Goal: Register for event/course

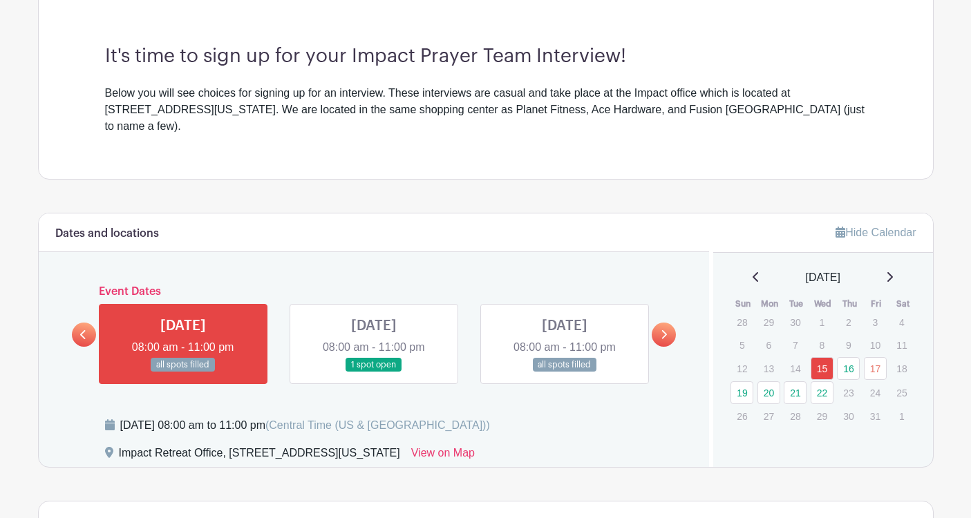
scroll to position [385, 0]
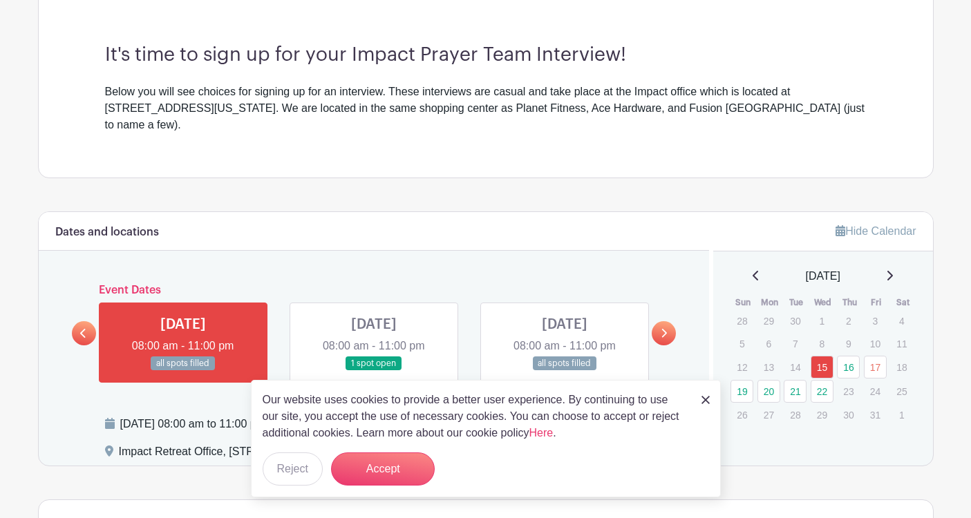
click at [701, 407] on link at bounding box center [705, 399] width 8 height 17
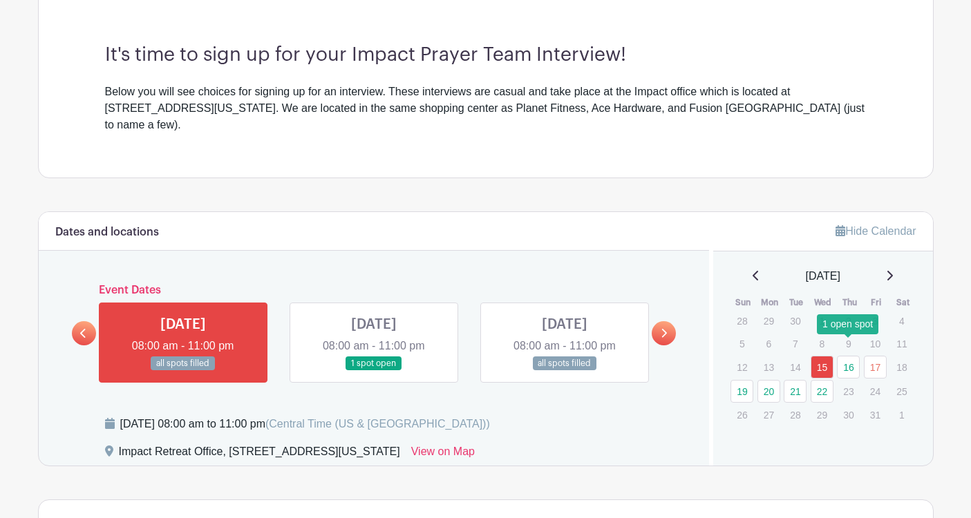
click at [842, 356] on link "16" at bounding box center [848, 367] width 23 height 23
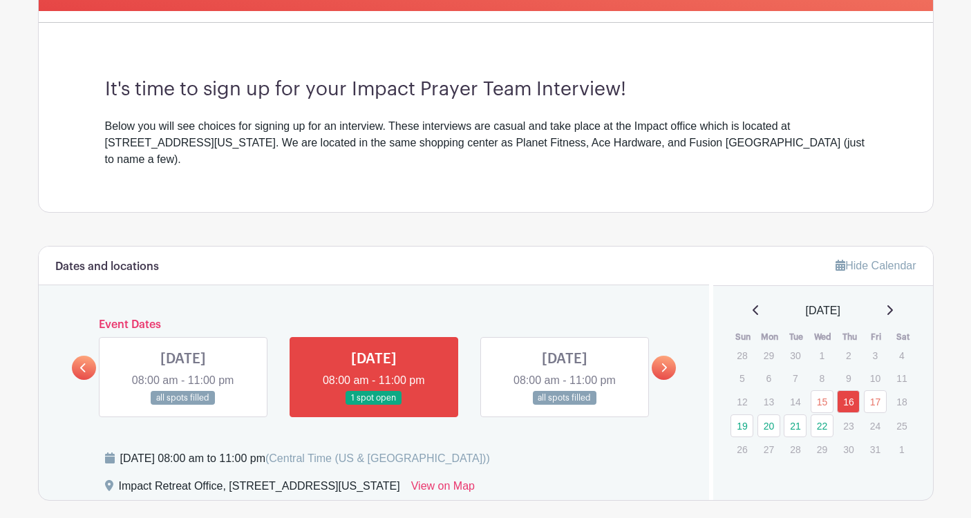
scroll to position [362, 0]
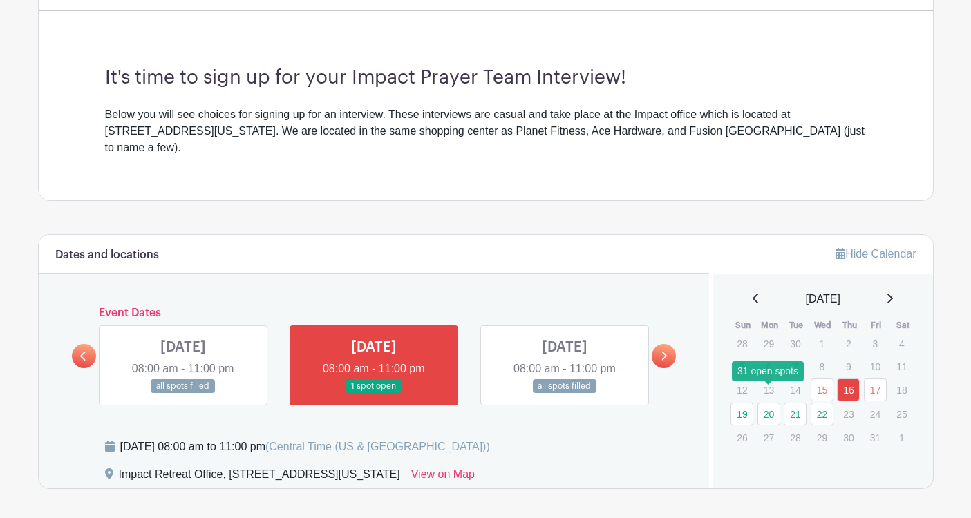
click at [766, 403] on link "20" at bounding box center [768, 414] width 23 height 23
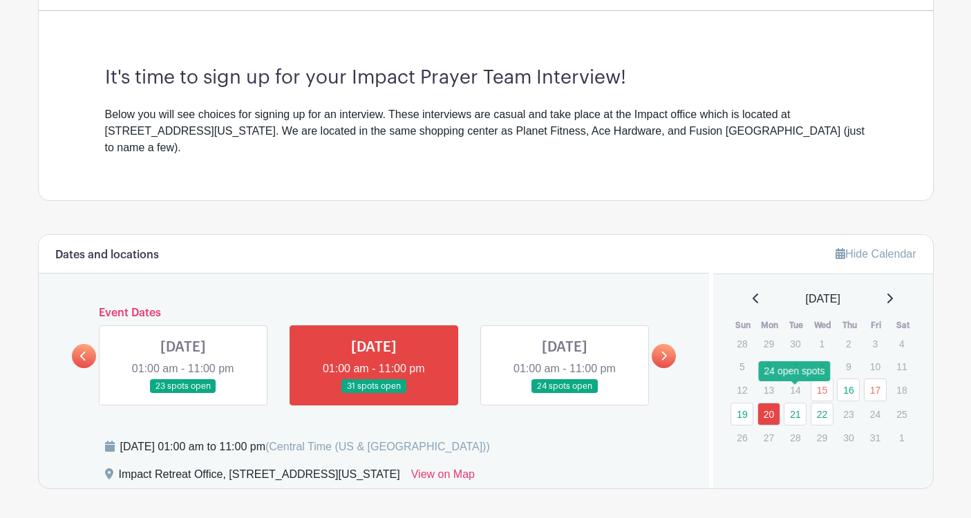
click at [790, 403] on link "21" at bounding box center [794, 414] width 23 height 23
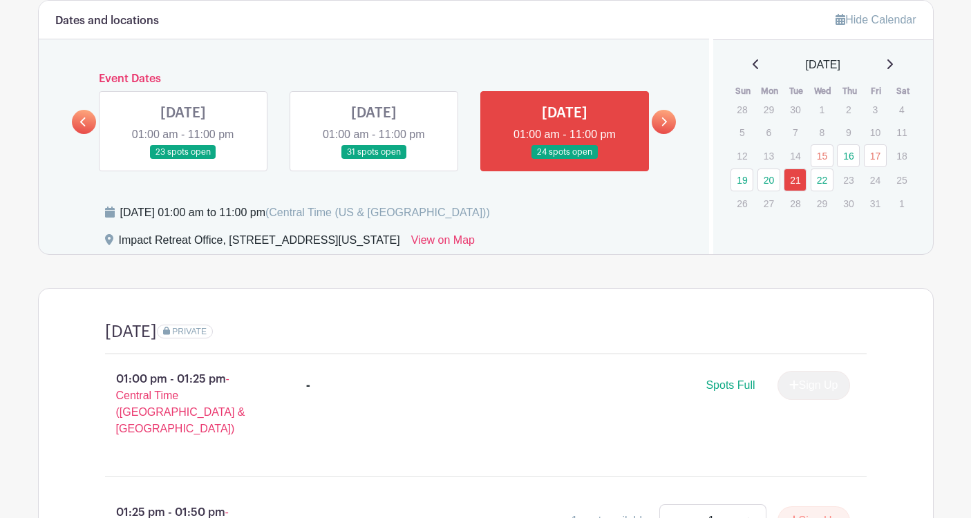
scroll to position [584, 0]
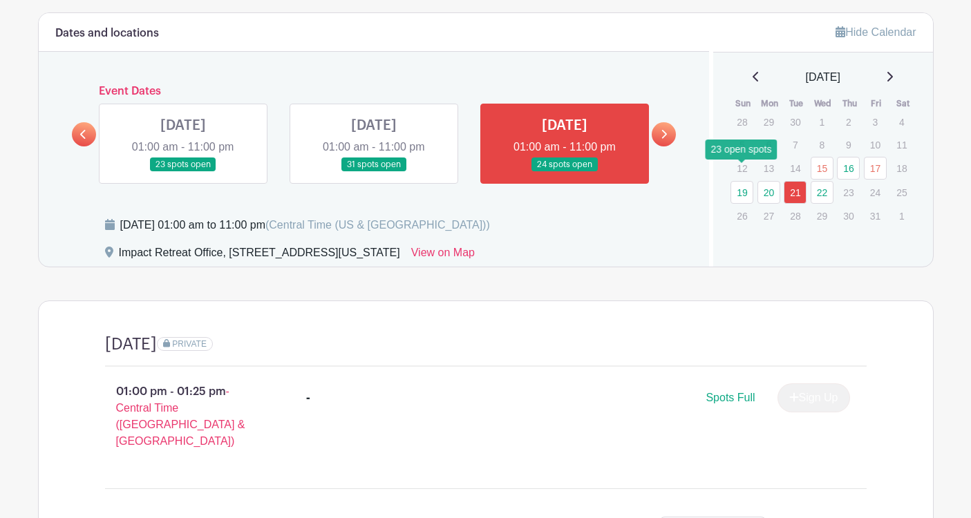
click at [738, 181] on link "19" at bounding box center [741, 192] width 23 height 23
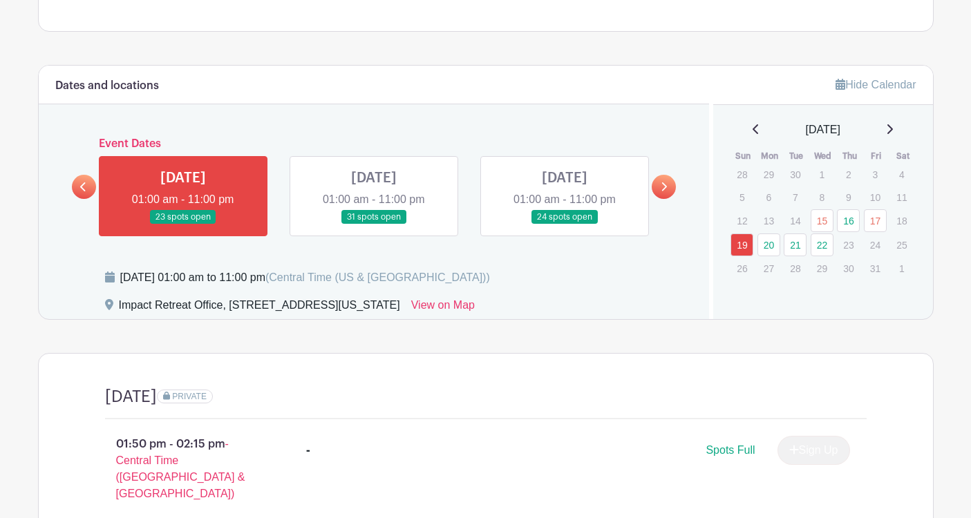
scroll to position [526, 0]
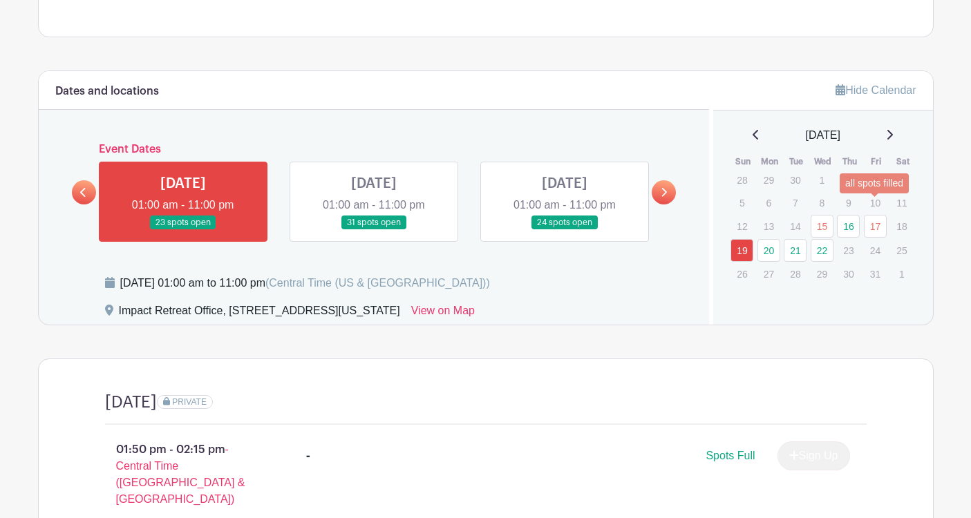
click at [872, 215] on link "17" at bounding box center [875, 226] width 23 height 23
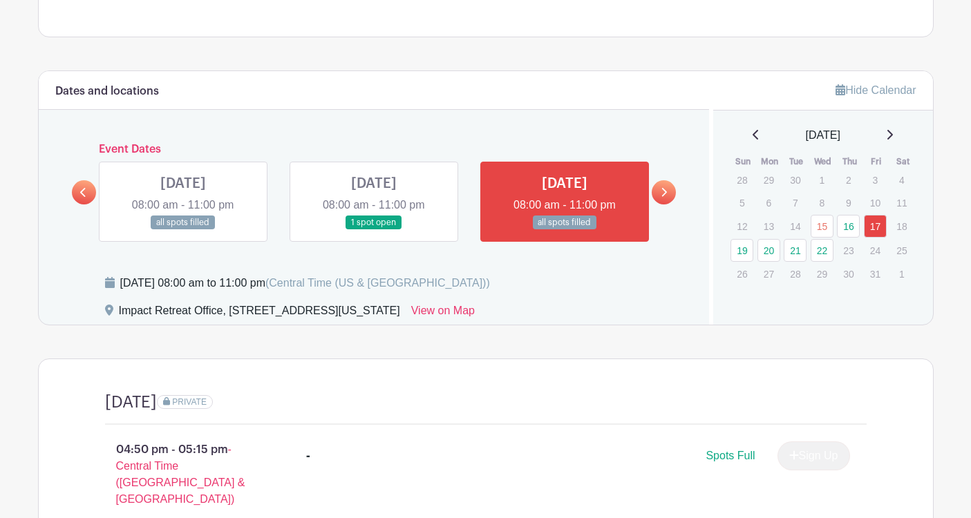
scroll to position [567, 0]
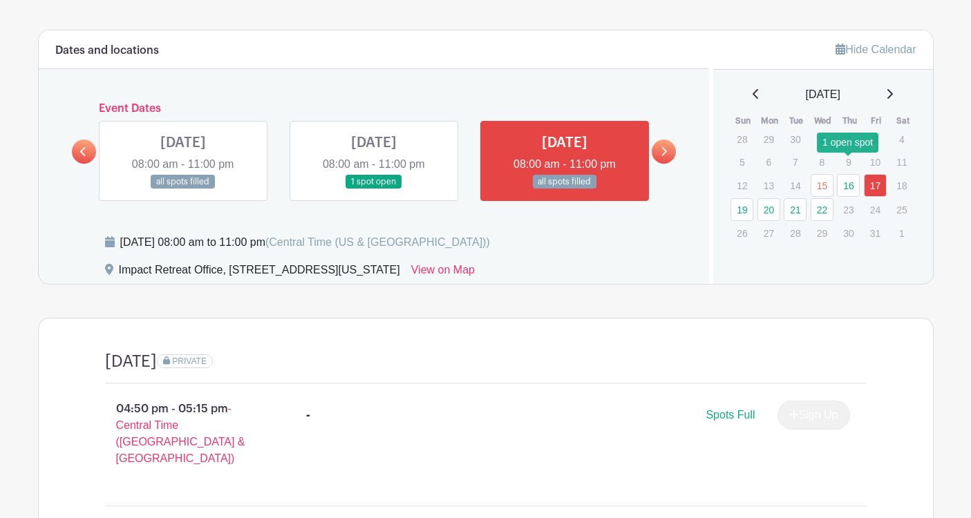
click at [843, 174] on link "16" at bounding box center [848, 185] width 23 height 23
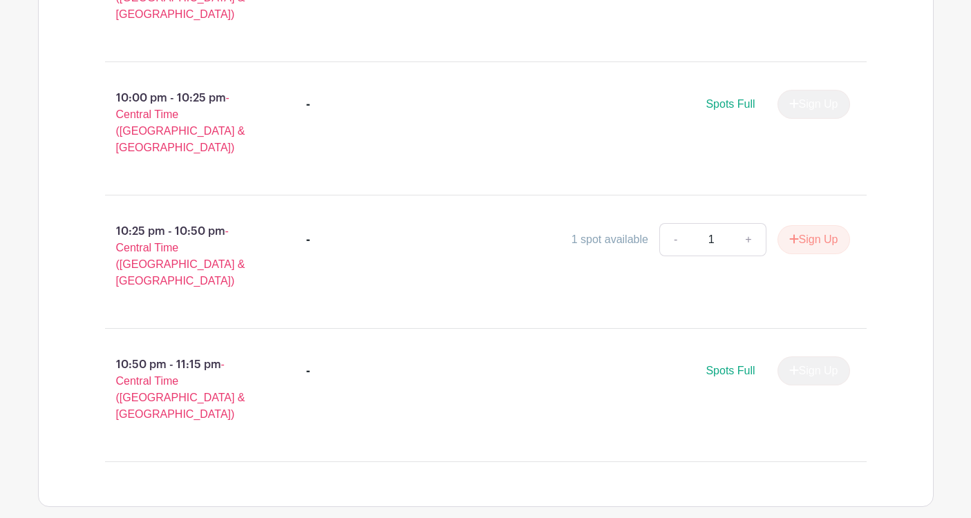
scroll to position [1010, 0]
click at [745, 224] on link "+" at bounding box center [748, 240] width 35 height 33
click at [778, 226] on button "Sign Up" at bounding box center [813, 240] width 73 height 29
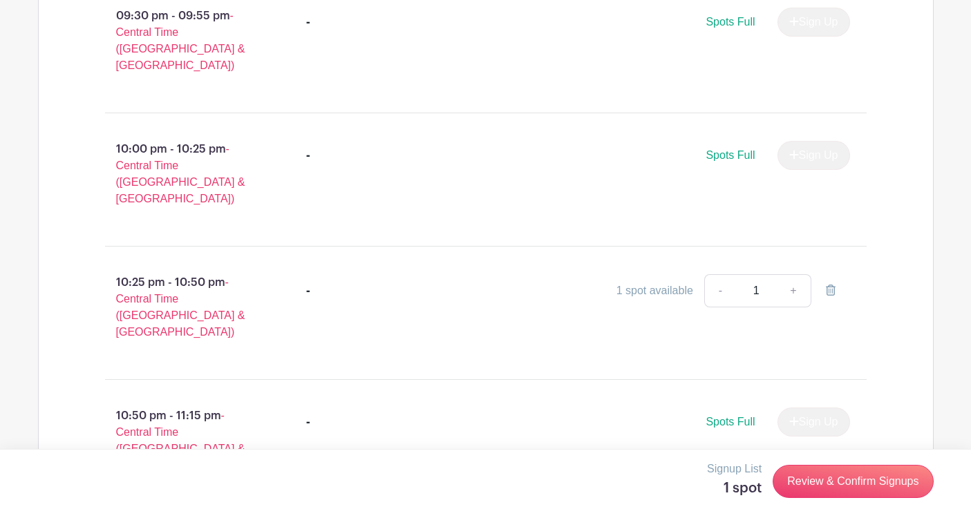
scroll to position [970, 0]
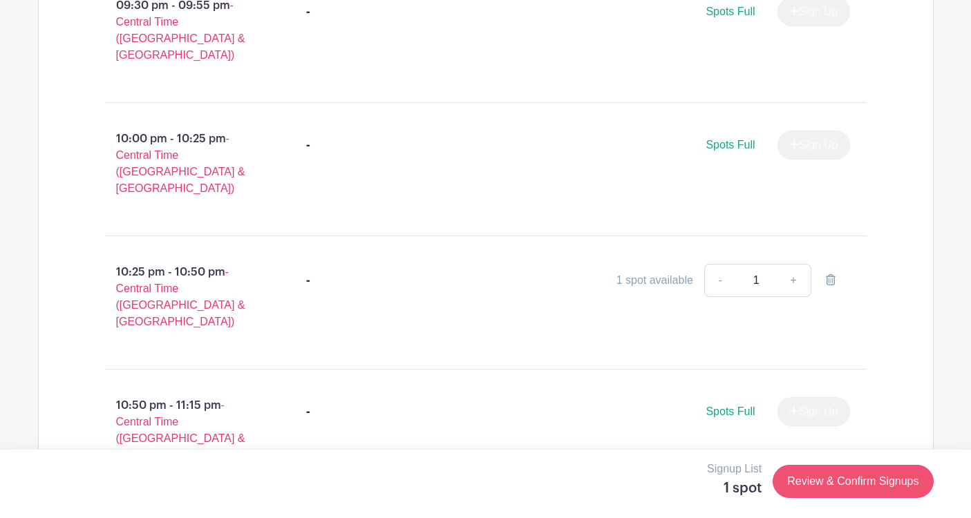
click at [833, 473] on link "Review & Confirm Signups" at bounding box center [852, 481] width 160 height 33
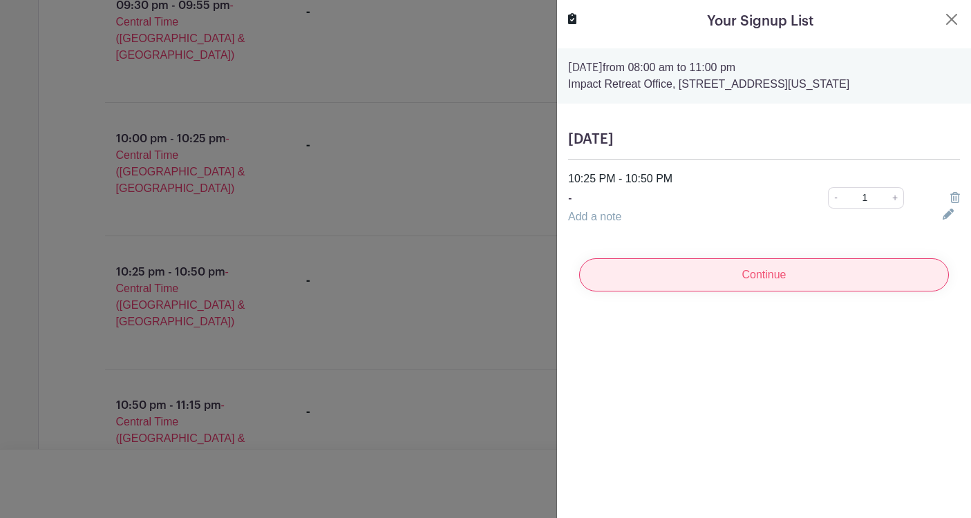
click at [777, 283] on input "Continue" at bounding box center [764, 274] width 370 height 33
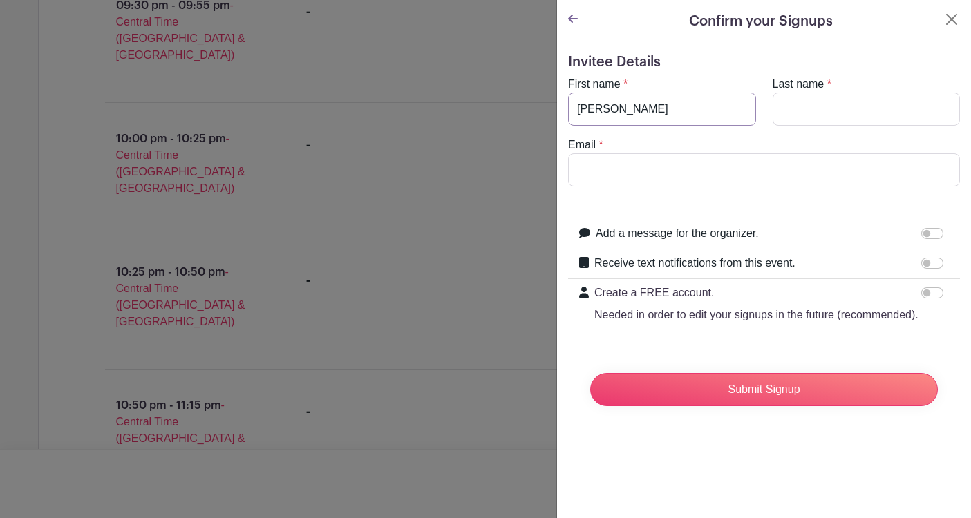
type input "[PERSON_NAME]"
type input "[EMAIL_ADDRESS][DOMAIN_NAME]"
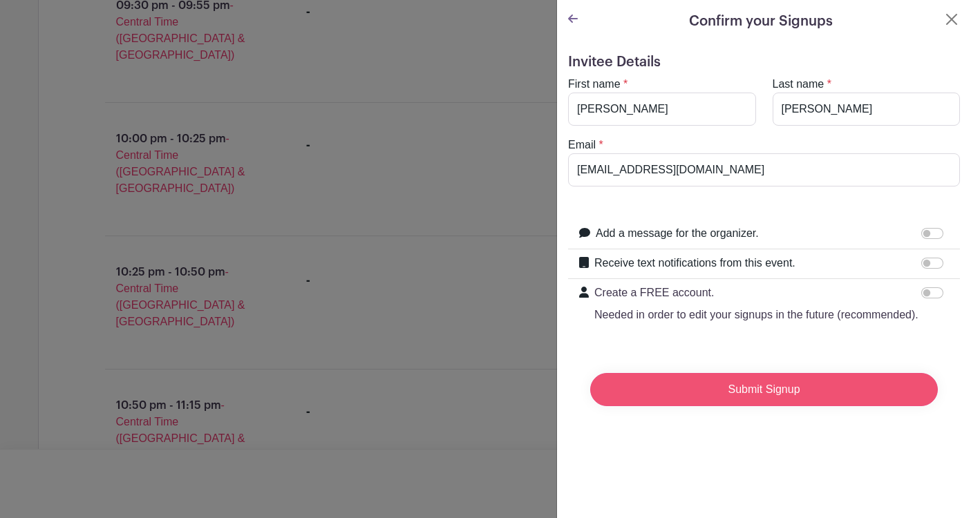
click at [743, 390] on input "Submit Signup" at bounding box center [764, 389] width 348 height 33
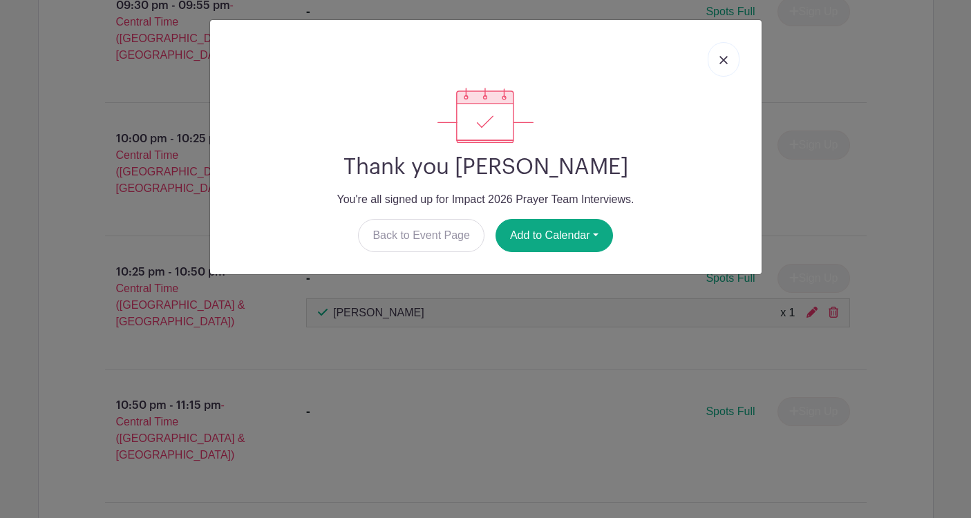
click at [714, 59] on link at bounding box center [723, 59] width 32 height 35
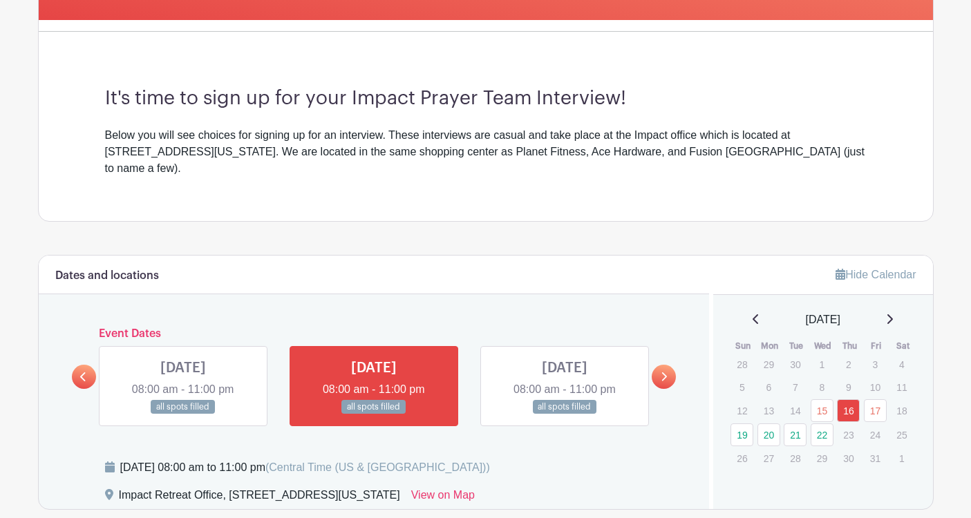
scroll to position [372, 0]
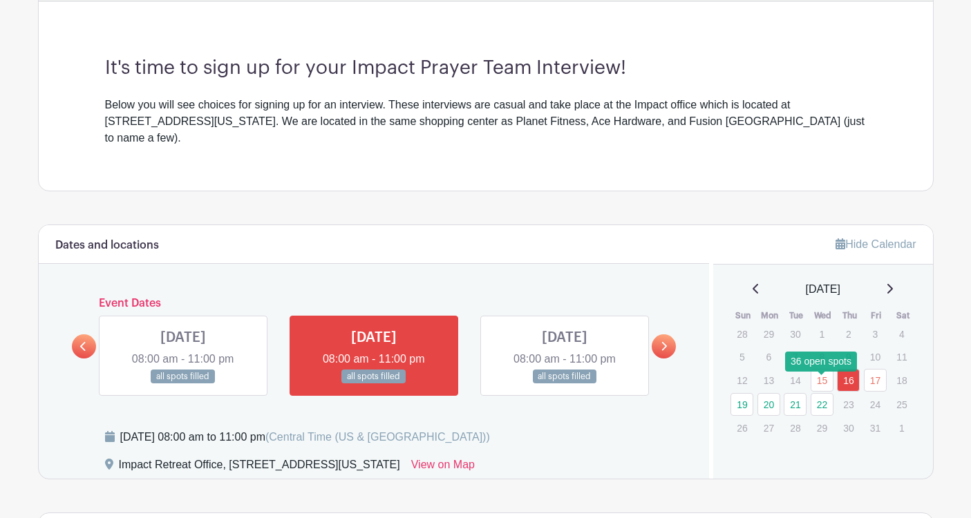
click at [811, 393] on link "22" at bounding box center [821, 404] width 23 height 23
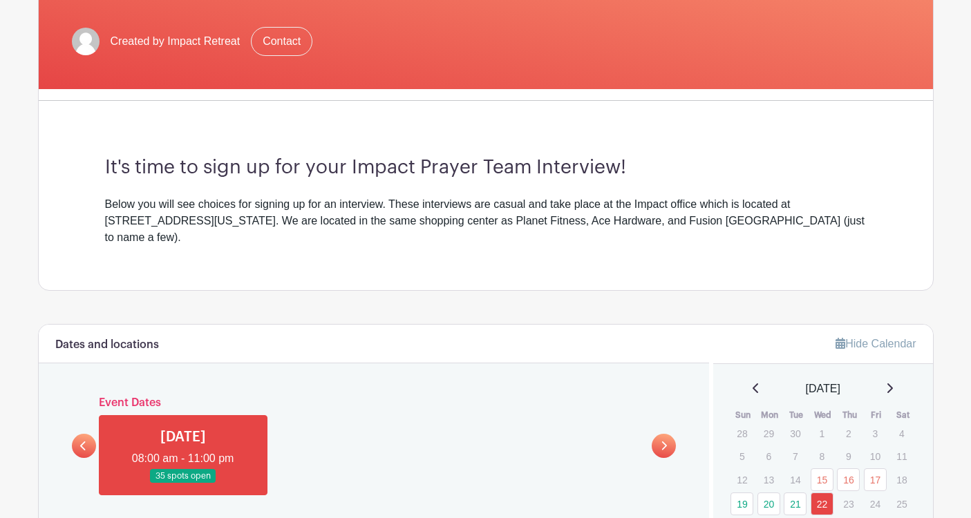
scroll to position [317, 0]
